Goal: Task Accomplishment & Management: Use online tool/utility

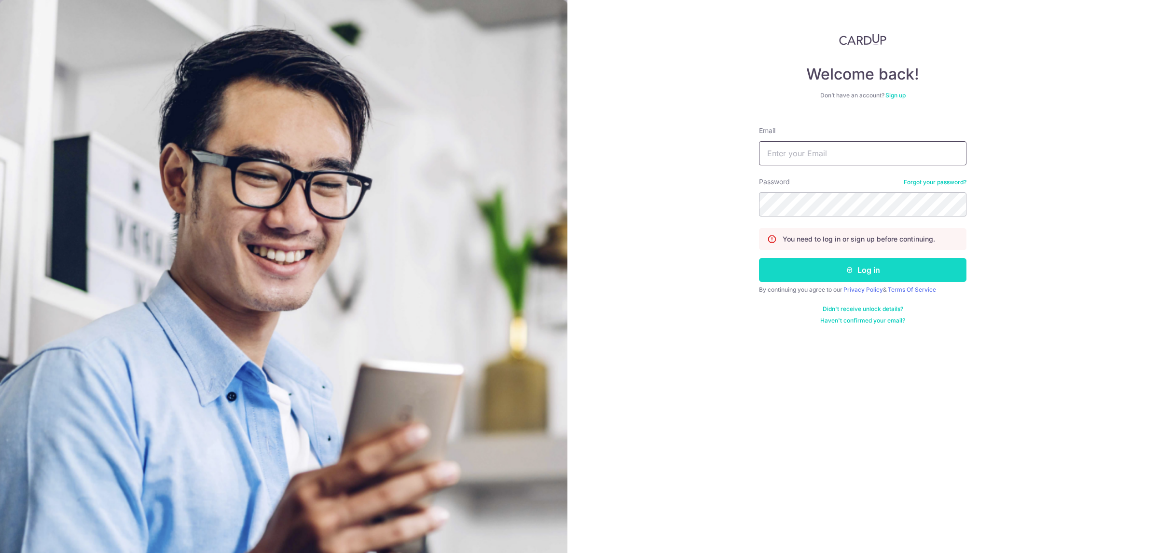
type input "[PERSON_NAME][EMAIL_ADDRESS][DOMAIN_NAME]"
drag, startPoint x: 860, startPoint y: 271, endPoint x: 847, endPoint y: 276, distance: 13.9
click at [860, 271] on button "Log in" at bounding box center [862, 270] width 207 height 24
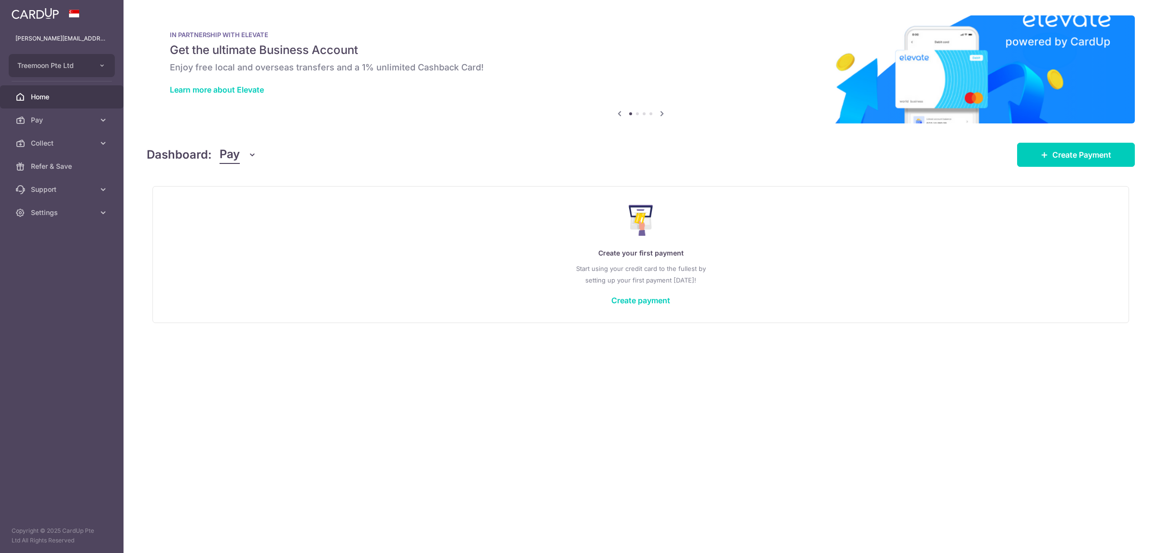
drag, startPoint x: 248, startPoint y: 148, endPoint x: 249, endPoint y: 155, distance: 7.0
click at [248, 148] on button "Pay" at bounding box center [238, 155] width 37 height 18
click at [267, 200] on link "Collect" at bounding box center [270, 204] width 100 height 23
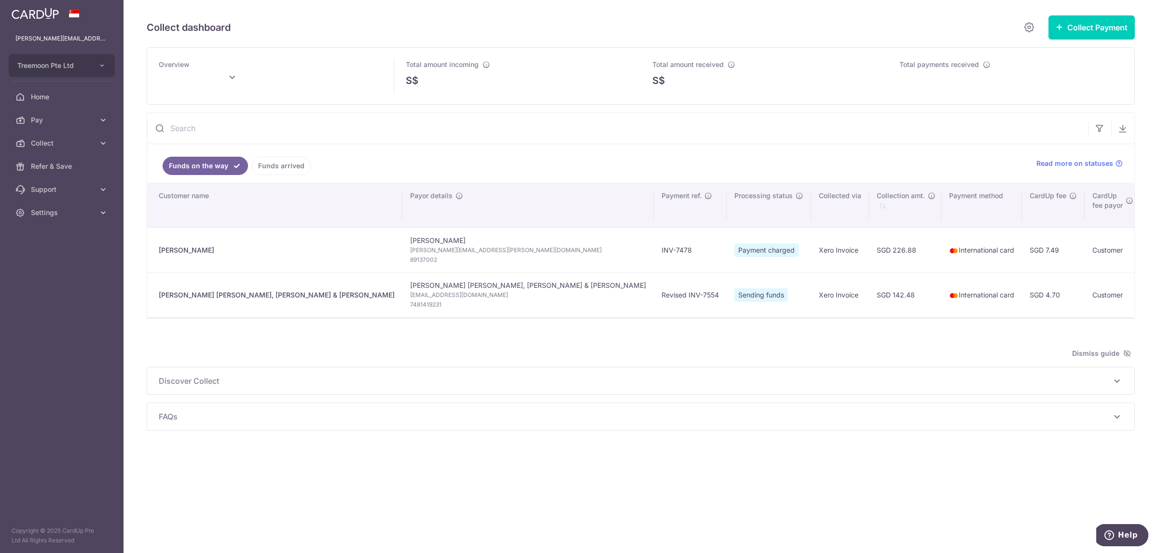
type input "[DATE]"
